Goal: Task Accomplishment & Management: Manage account settings

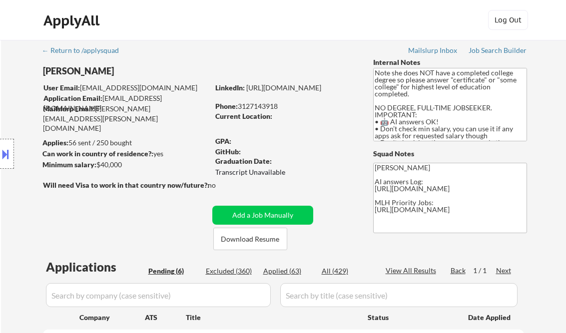
select select ""pending""
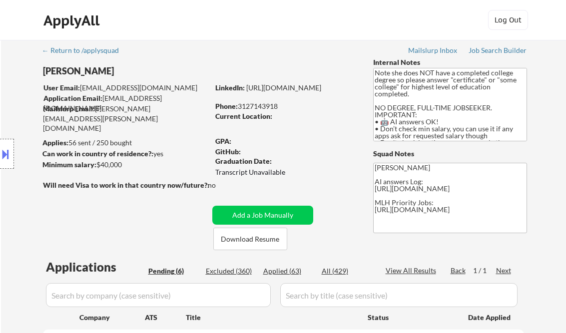
select select ""pending""
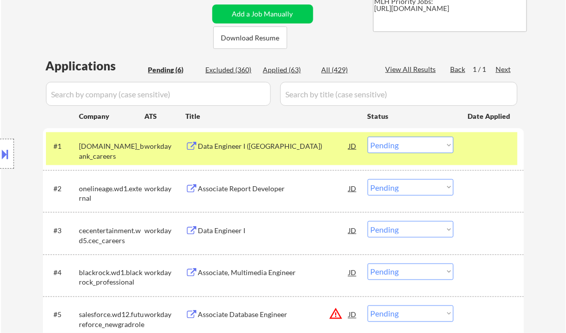
scroll to position [111, 0]
click at [136, 41] on div "← Return to /applysquad Mailslurp Inbox Job Search Builder Alana Edwards User E…" at bounding box center [283, 130] width 499 height 582
drag, startPoint x: 401, startPoint y: 145, endPoint x: 403, endPoint y: 152, distance: 7.2
click at [401, 145] on select "Choose an option... Pending Applied Excluded (Questions) Excluded (Expired) Exc…" at bounding box center [411, 145] width 86 height 16
click at [368, 137] on select "Choose an option... Pending Applied Excluded (Questions) Excluded (Expired) Exc…" at bounding box center [411, 145] width 86 height 16
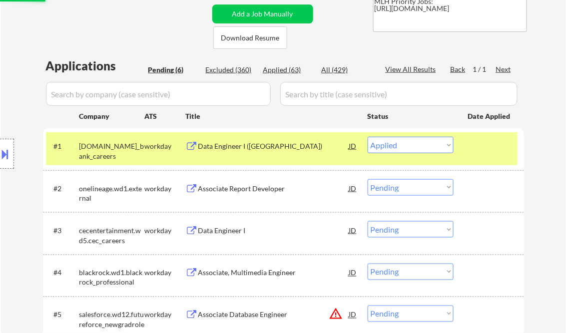
click at [255, 184] on div "Associate Report Developer" at bounding box center [273, 189] width 151 height 10
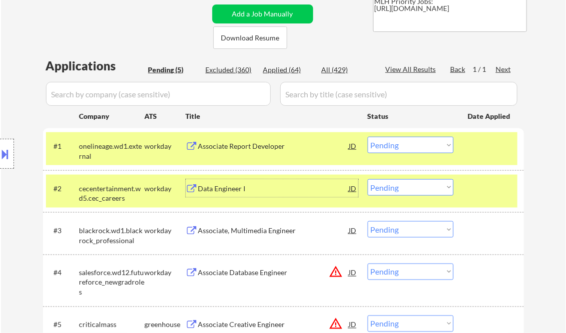
drag, startPoint x: 401, startPoint y: 145, endPoint x: 405, endPoint y: 150, distance: 7.1
click at [401, 145] on select "Choose an option... Pending Applied Excluded (Questions) Excluded (Expired) Exc…" at bounding box center [411, 145] width 86 height 16
click at [368, 137] on select "Choose an option... Pending Applied Excluded (Questions) Excluded (Expired) Exc…" at bounding box center [411, 145] width 86 height 16
click at [245, 188] on div "Data Engineer I" at bounding box center [273, 189] width 151 height 10
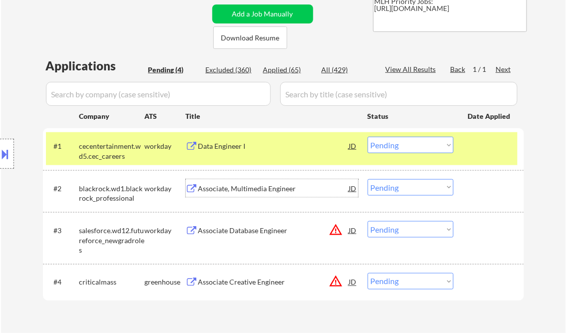
click at [389, 147] on select "Choose an option... Pending Applied Excluded (Questions) Excluded (Expired) Exc…" at bounding box center [411, 145] width 86 height 16
click at [368, 137] on select "Choose an option... Pending Applied Excluded (Questions) Excluded (Expired) Exc…" at bounding box center [411, 145] width 86 height 16
click at [266, 184] on div "Associate, Multimedia Engineer" at bounding box center [273, 189] width 151 height 10
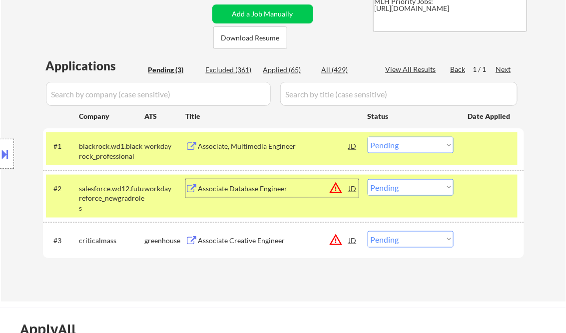
drag, startPoint x: 412, startPoint y: 148, endPoint x: 418, endPoint y: 154, distance: 8.8
click at [412, 148] on select "Choose an option... Pending Applied Excluded (Questions) Excluded (Expired) Exc…" at bounding box center [411, 145] width 86 height 16
click at [368, 137] on select "Choose an option... Pending Applied Excluded (Questions) Excluded (Expired) Exc…" at bounding box center [411, 145] width 86 height 16
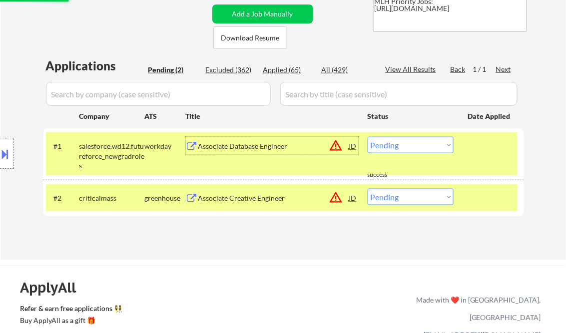
click at [246, 142] on div "Associate Database Engineer" at bounding box center [273, 146] width 151 height 10
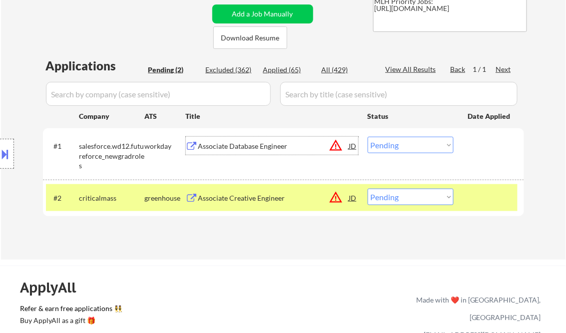
click at [414, 145] on select "Choose an option... Pending Applied Excluded (Questions) Excluded (Expired) Exc…" at bounding box center [411, 145] width 86 height 16
click at [368, 137] on select "Choose an option... Pending Applied Excluded (Questions) Excluded (Expired) Exc…" at bounding box center [411, 145] width 86 height 16
click at [276, 201] on div "Associate Creative Engineer" at bounding box center [273, 198] width 151 height 10
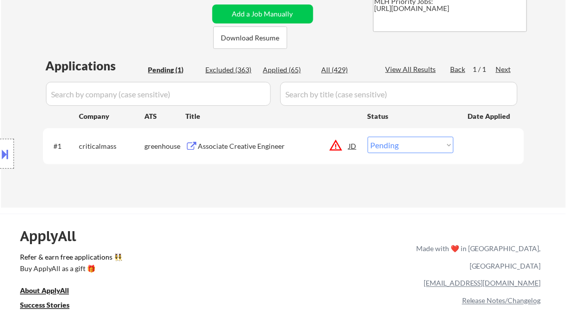
click at [395, 145] on select "Choose an option... Pending Applied Excluded (Questions) Excluded (Expired) Exc…" at bounding box center [411, 145] width 86 height 16
select select ""applied""
click at [368, 137] on select "Choose an option... Pending Applied Excluded (Questions) Excluded (Expired) Exc…" at bounding box center [411, 145] width 86 height 16
click at [288, 188] on div "← Return to /applysquad Mailslurp Inbox Job Search Builder Alana Edwards User E…" at bounding box center [283, 19] width 499 height 361
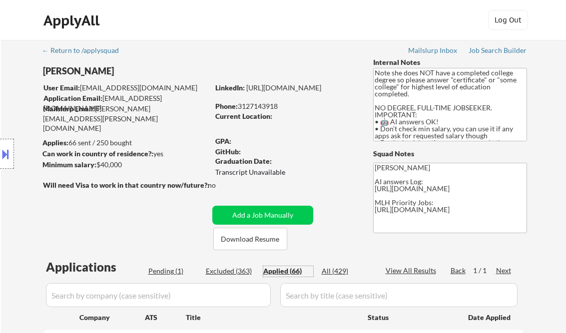
select select ""applied""
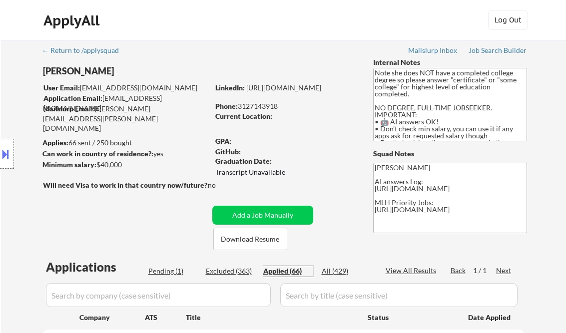
select select ""applied""
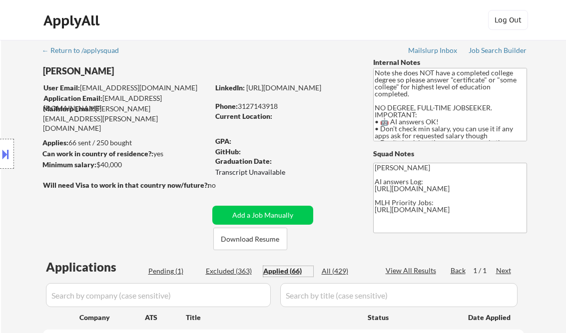
select select ""applied""
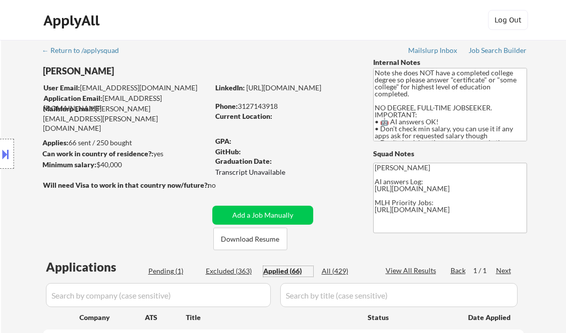
select select ""applied""
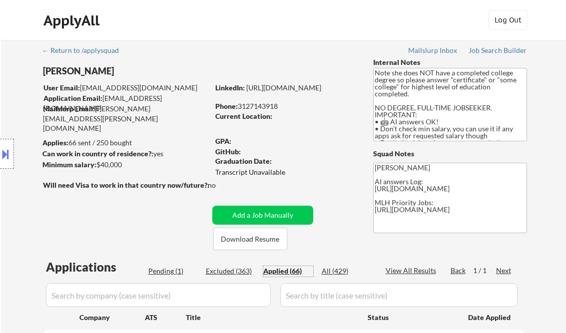
select select ""applied""
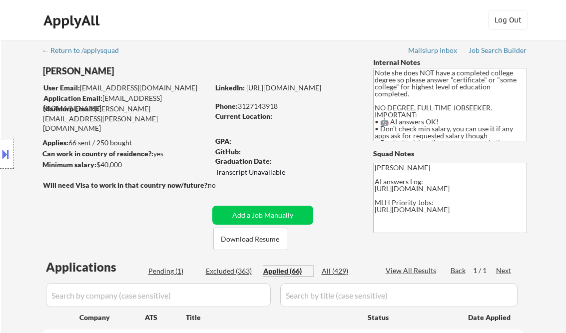
select select ""applied""
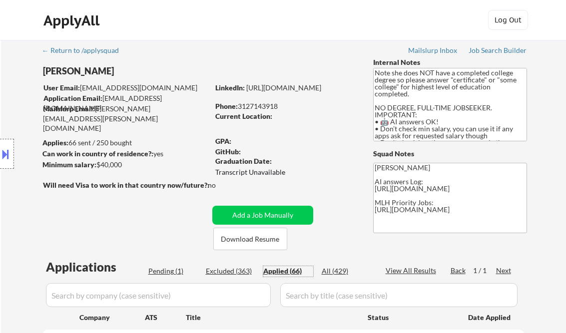
select select ""applied""
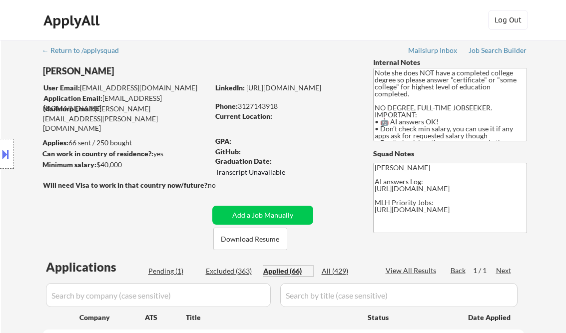
select select ""applied""
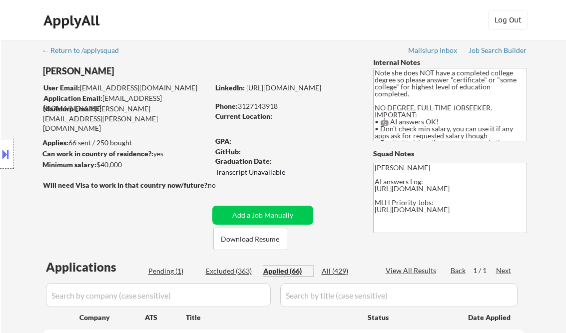
select select ""applied""
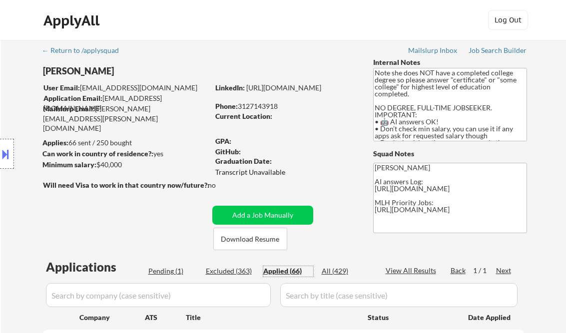
select select ""applied""
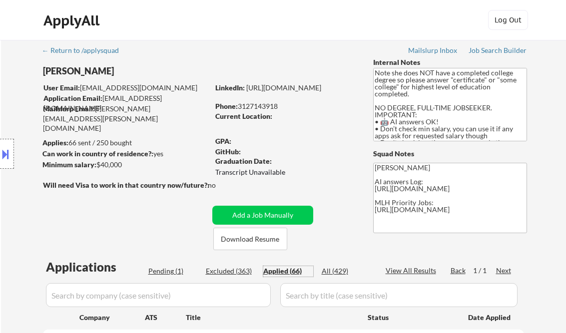
select select ""applied""
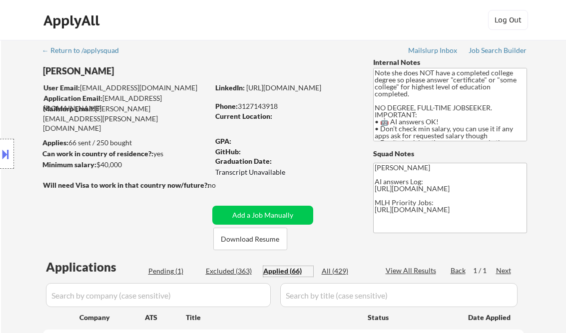
select select ""applied""
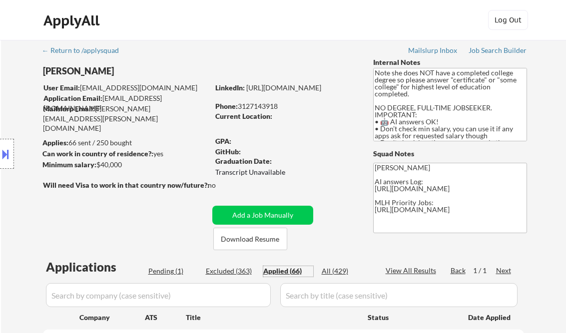
select select ""applied""
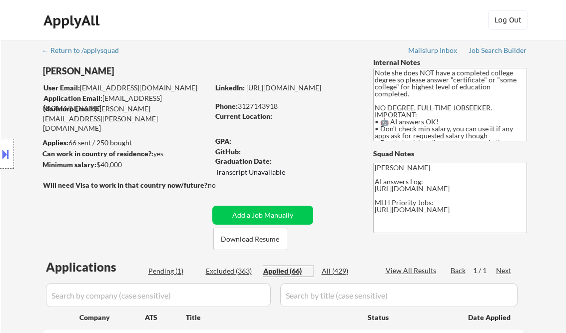
select select ""applied""
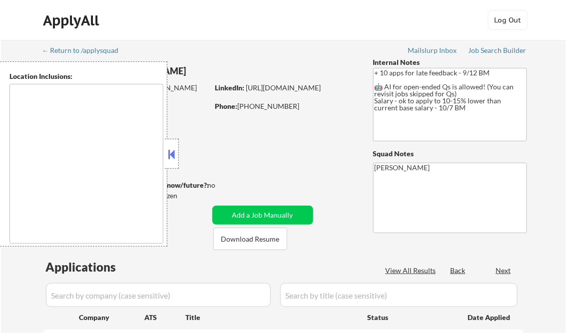
type textarea "[GEOGRAPHIC_DATA], [GEOGRAPHIC_DATA] [GEOGRAPHIC_DATA], [GEOGRAPHIC_DATA] [GEOG…"
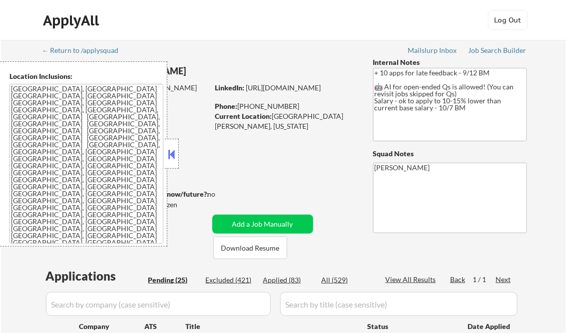
click at [171, 156] on button at bounding box center [171, 154] width 11 height 15
select select ""pending""
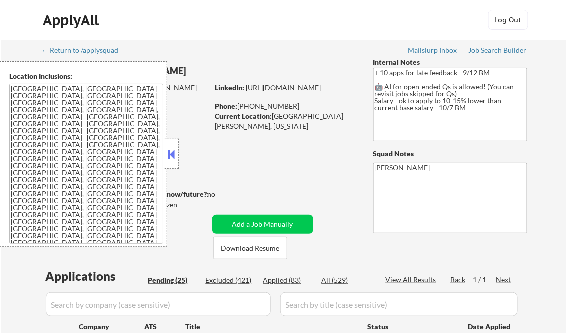
select select ""pending""
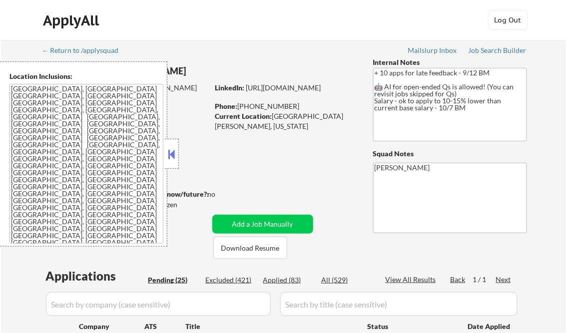
select select ""pending""
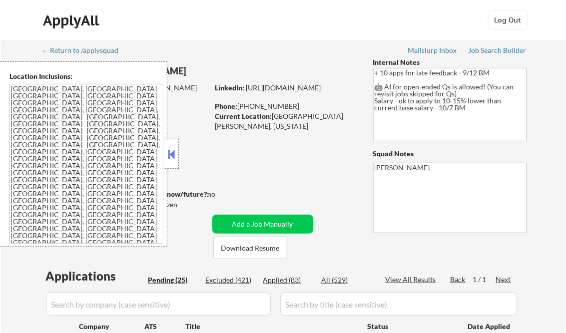
select select ""pending""
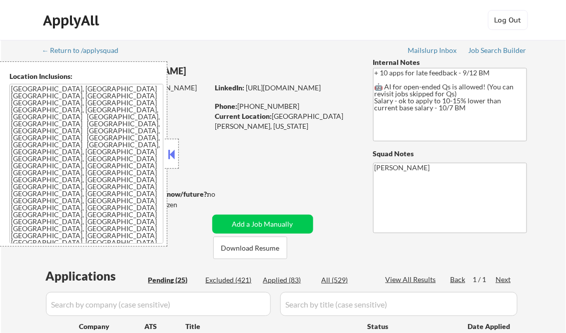
select select ""pending""
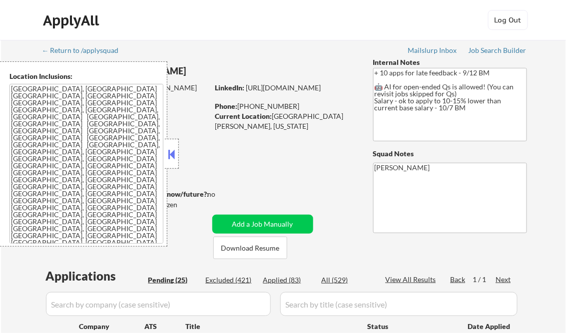
select select ""pending""
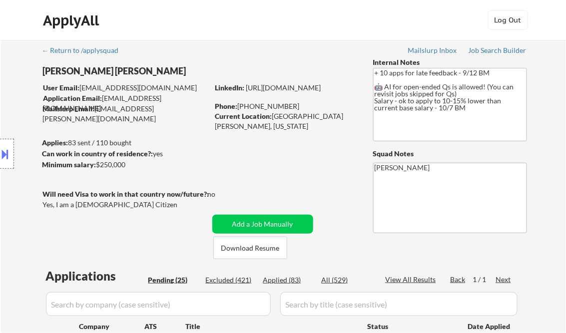
click at [172, 151] on div "Location Inclusions: Pawtucket, RI East Providence, RI Cranston, RI North Provi…" at bounding box center [89, 153] width 179 height 185
click at [482, 51] on div "Job Search Builder" at bounding box center [498, 50] width 58 height 7
click at [488, 51] on div "Job Search Builder" at bounding box center [498, 50] width 58 height 7
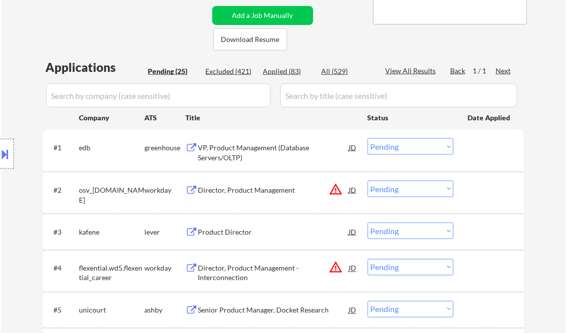
scroll to position [240, 0]
